Goal: Entertainment & Leisure: Consume media (video, audio)

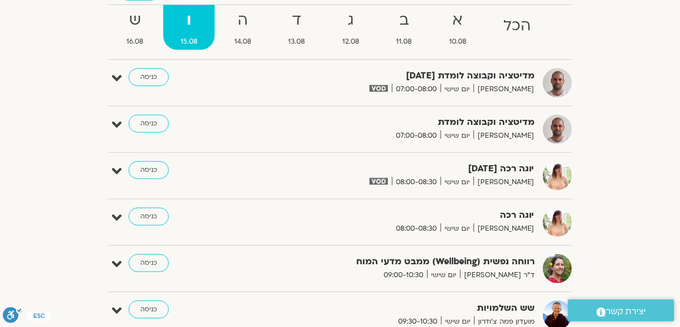
scroll to position [89, 0]
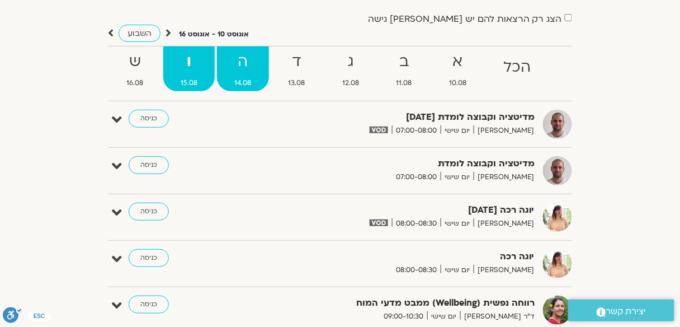
click at [239, 69] on strong "ה" at bounding box center [243, 61] width 52 height 25
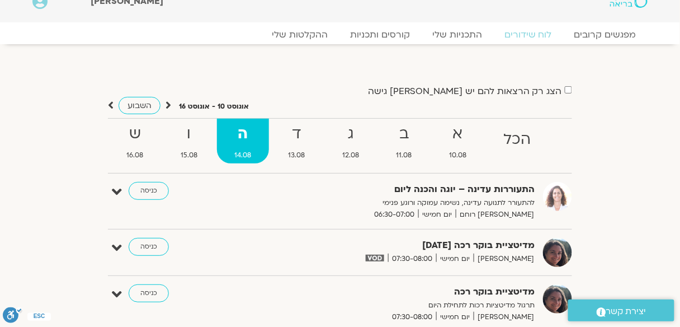
scroll to position [0, 0]
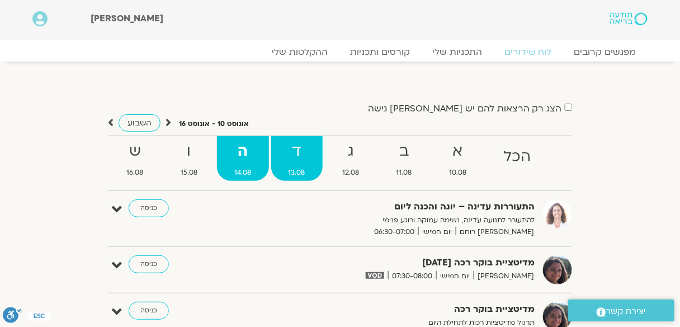
click at [303, 153] on strong "ד" at bounding box center [297, 151] width 52 height 25
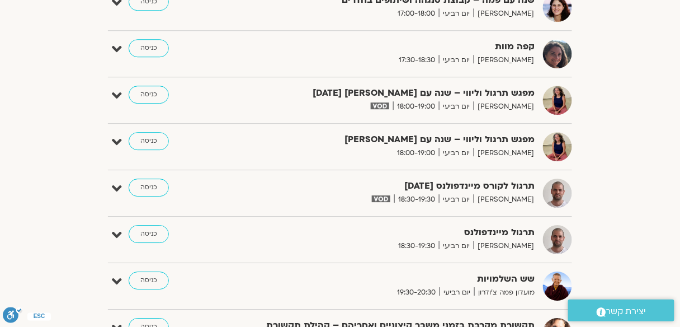
scroll to position [761, 0]
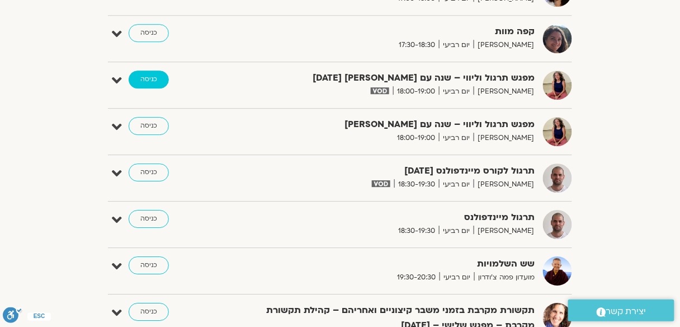
click at [131, 81] on link "כניסה" at bounding box center [149, 79] width 40 height 18
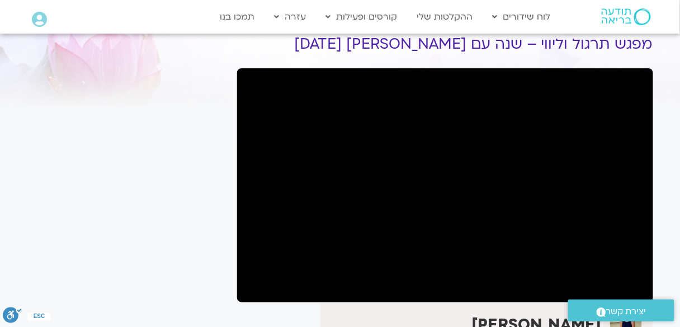
scroll to position [89, 0]
